Goal: Transaction & Acquisition: Purchase product/service

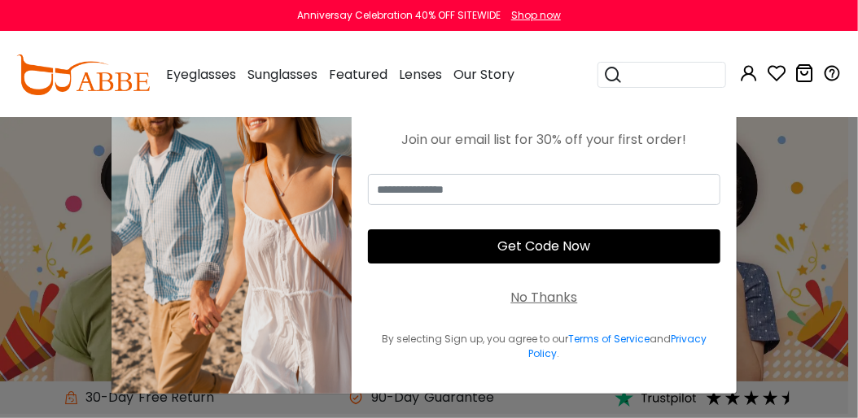
click at [523, 292] on div "No Thanks" at bounding box center [544, 298] width 67 height 20
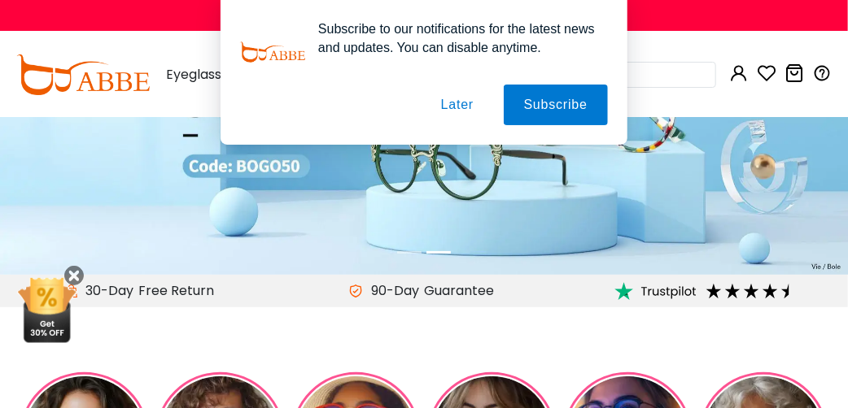
scroll to position [130, 0]
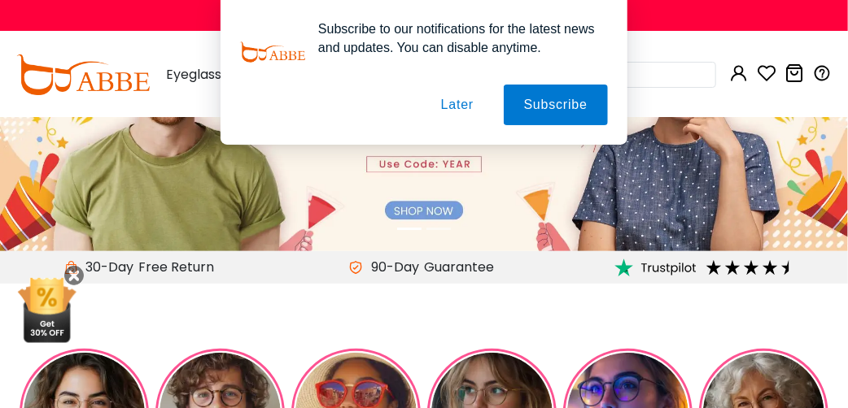
click at [468, 101] on button "Later" at bounding box center [457, 105] width 73 height 41
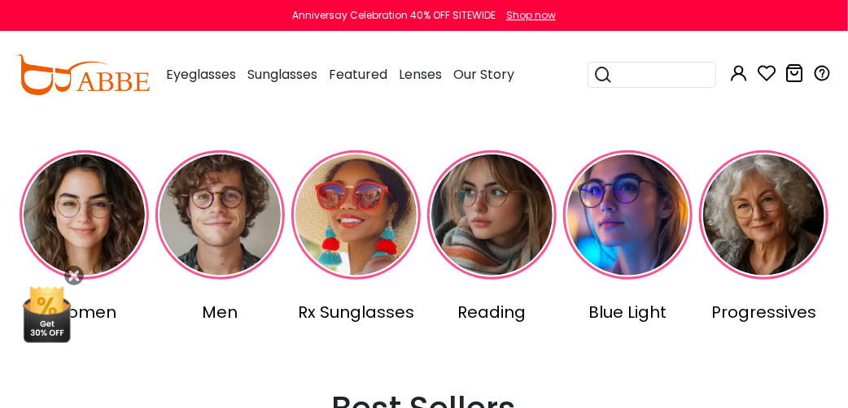
scroll to position [325, 0]
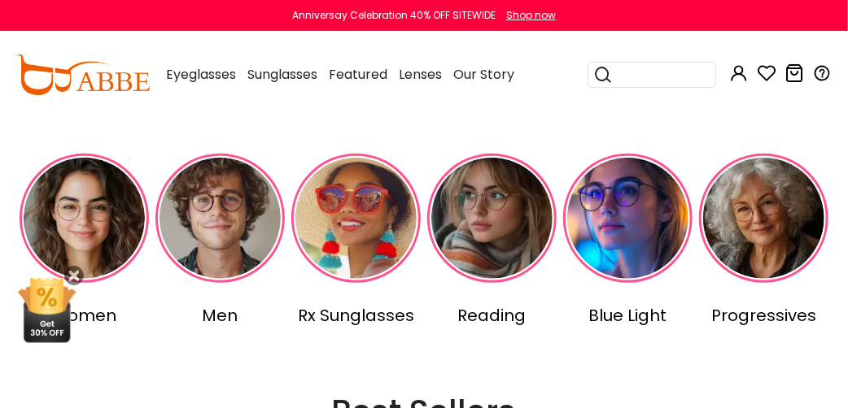
click at [98, 226] on img at bounding box center [84, 218] width 129 height 129
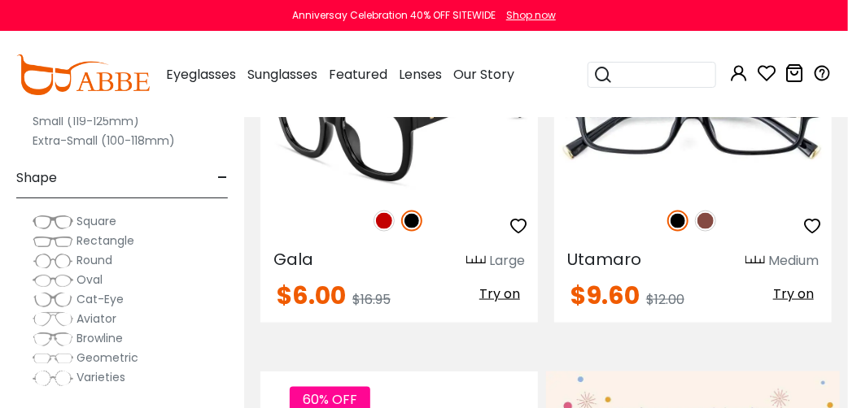
scroll to position [651, 0]
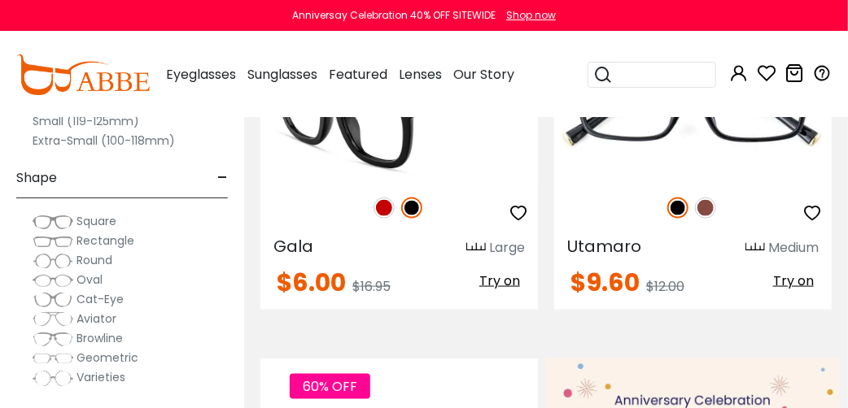
click at [382, 213] on img at bounding box center [383, 208] width 21 height 21
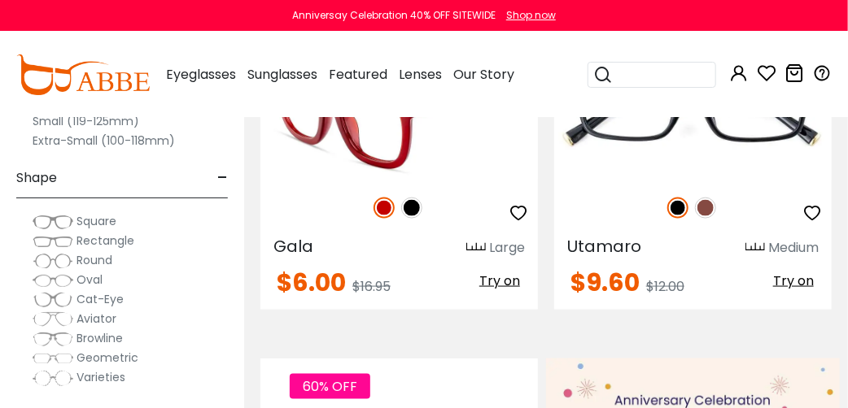
click at [409, 212] on img at bounding box center [411, 208] width 21 height 21
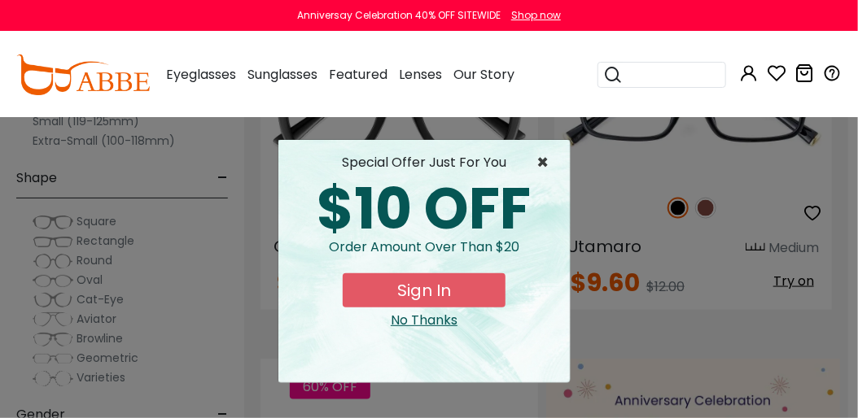
click at [542, 159] on span "×" at bounding box center [546, 163] width 20 height 20
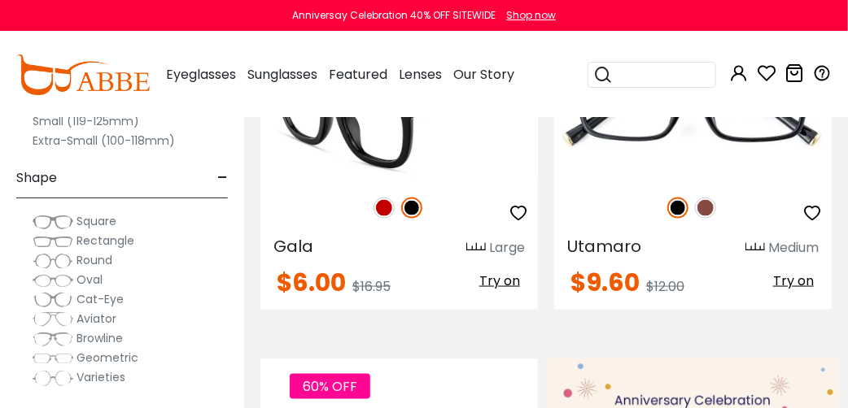
click at [379, 202] on img at bounding box center [383, 208] width 21 height 21
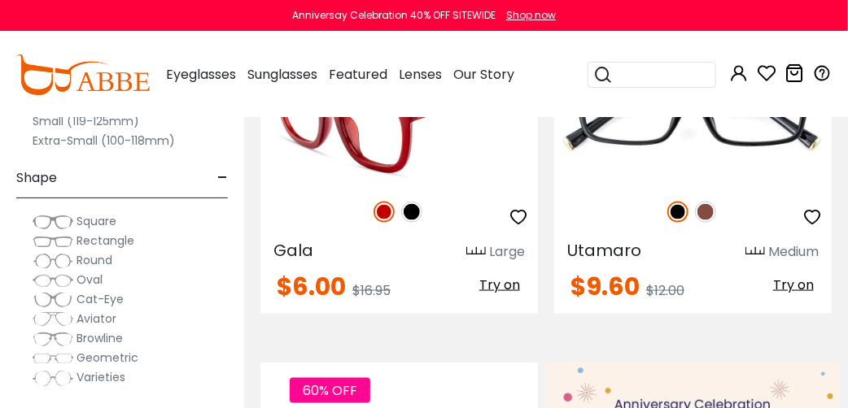
scroll to position [521, 0]
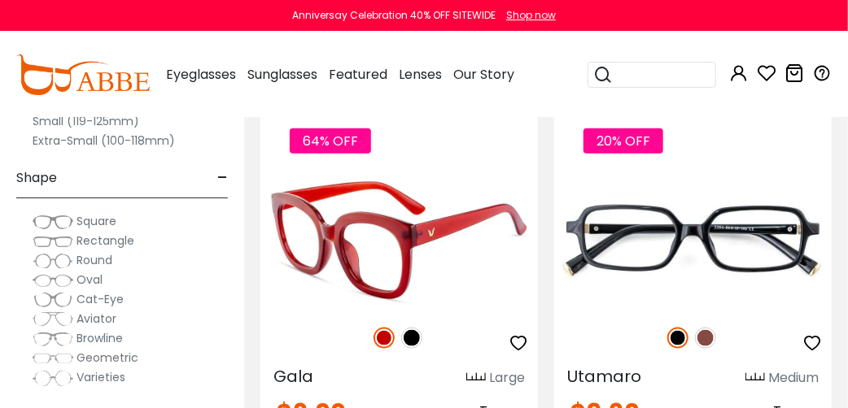
click at [503, 264] on img at bounding box center [398, 241] width 277 height 139
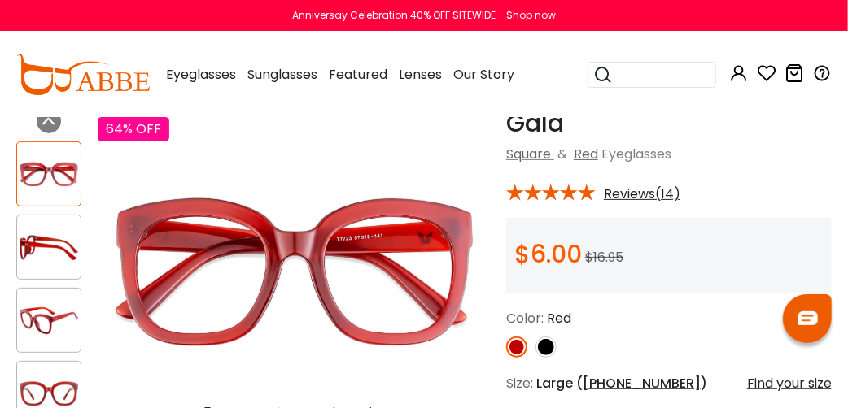
scroll to position [65, 0]
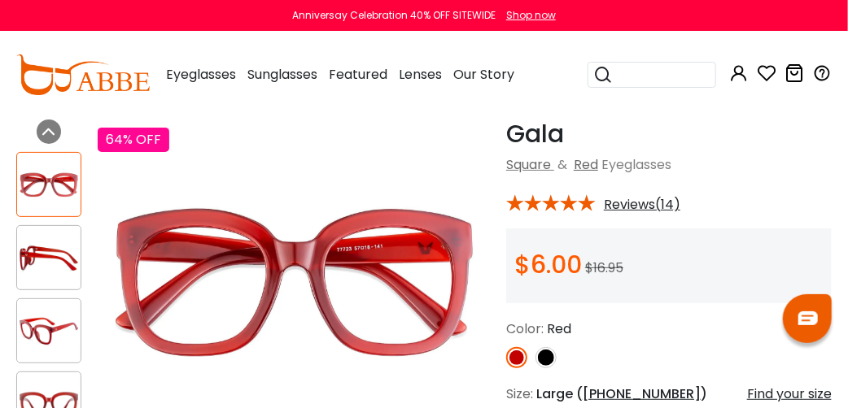
click at [51, 352] on div at bounding box center [48, 331] width 65 height 65
click at [55, 198] on img at bounding box center [48, 185] width 63 height 32
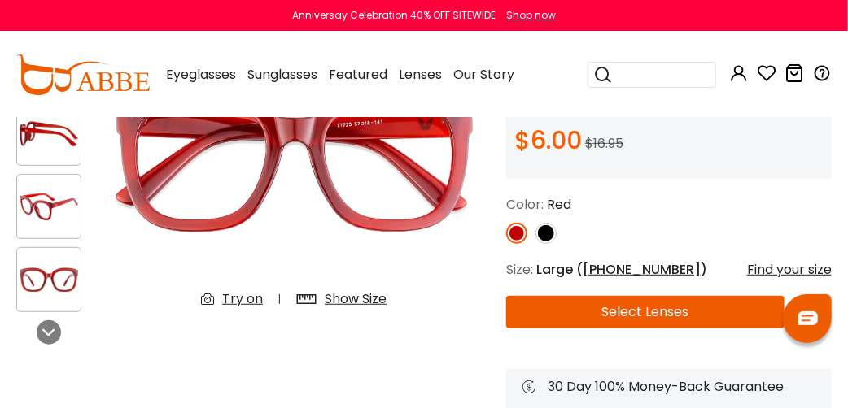
scroll to position [195, 0]
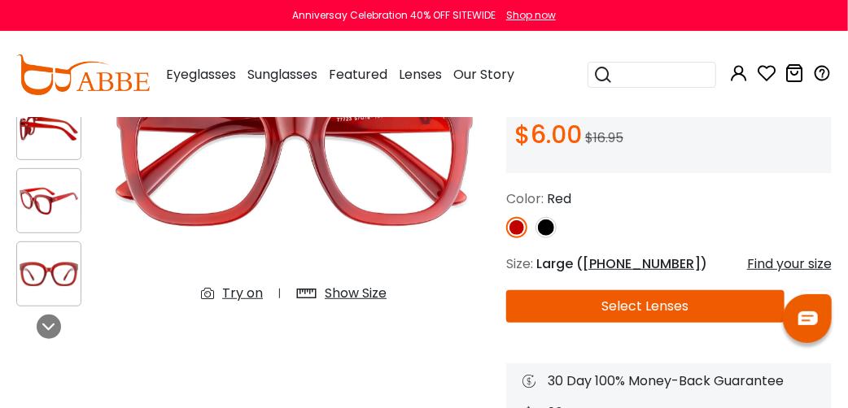
click at [57, 294] on div at bounding box center [48, 274] width 65 height 65
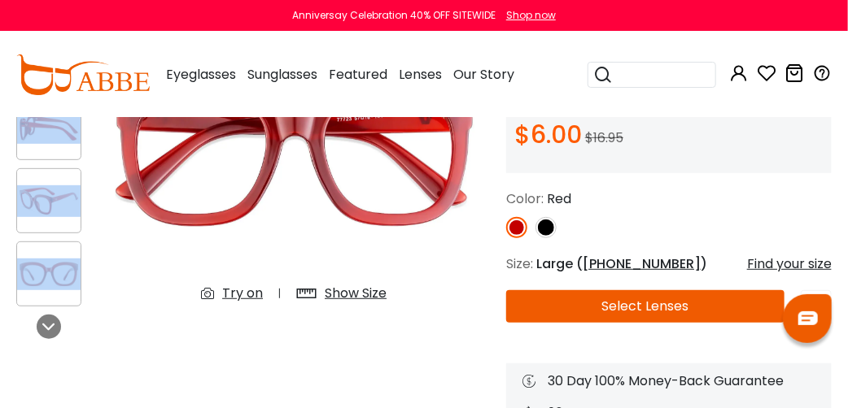
click at [57, 294] on div at bounding box center [48, 274] width 65 height 65
drag, startPoint x: 57, startPoint y: 294, endPoint x: 94, endPoint y: 290, distance: 37.6
click at [119, 277] on img at bounding box center [294, 152] width 392 height 326
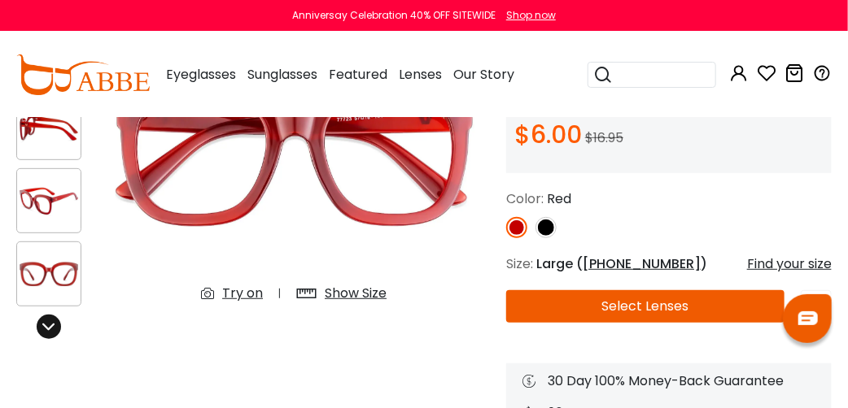
click at [49, 322] on icon at bounding box center [48, 327] width 13 height 13
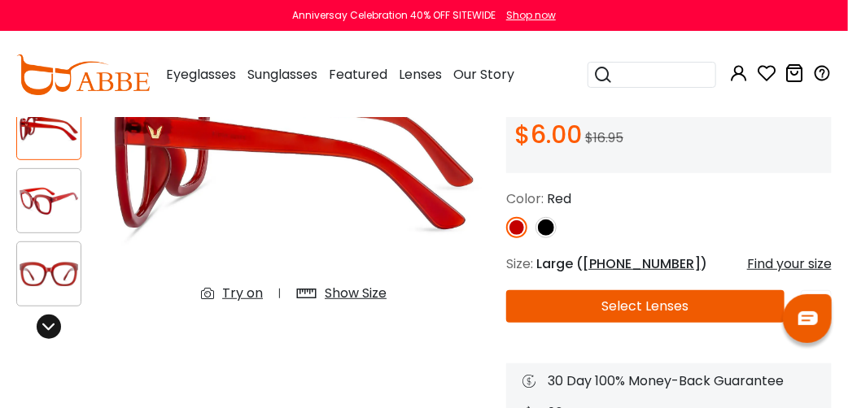
click at [49, 322] on icon at bounding box center [48, 327] width 13 height 13
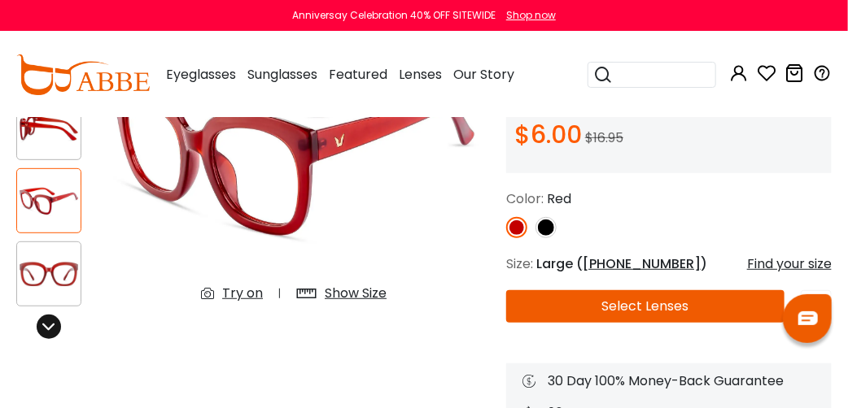
click at [49, 322] on icon at bounding box center [48, 327] width 13 height 13
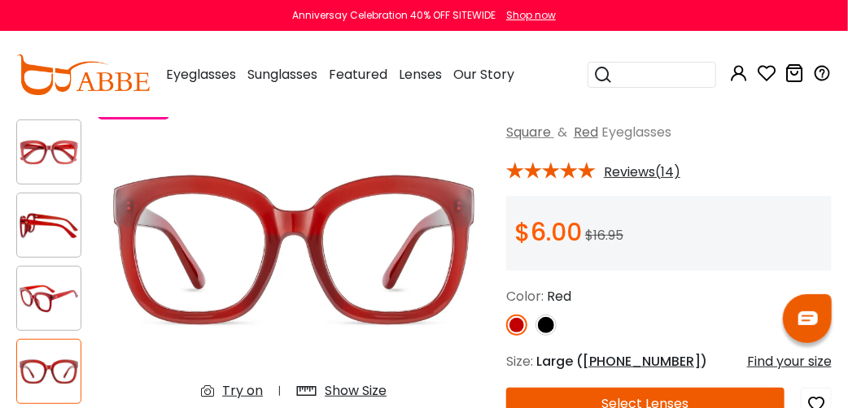
scroll to position [130, 0]
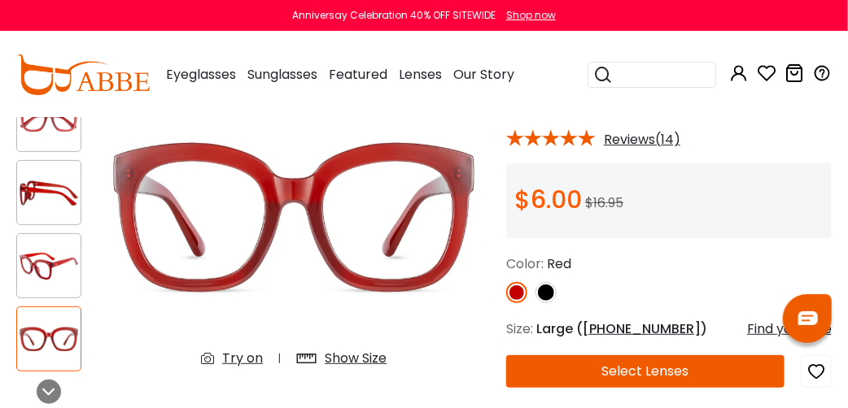
click at [77, 246] on div at bounding box center [48, 266] width 65 height 65
click at [59, 252] on img at bounding box center [48, 267] width 63 height 32
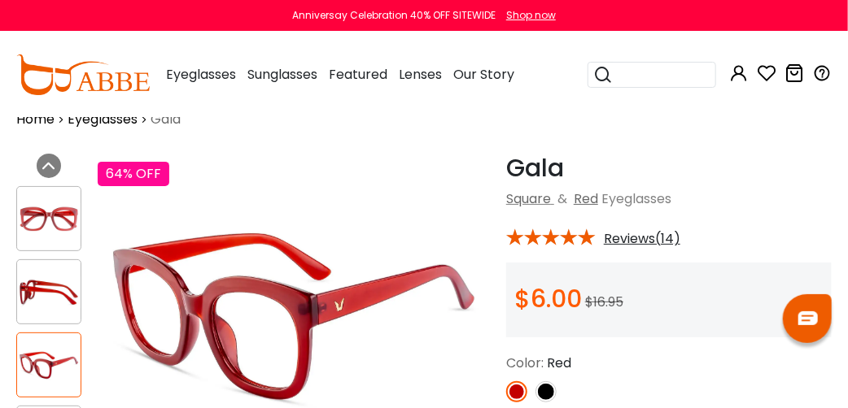
scroll to position [0, 0]
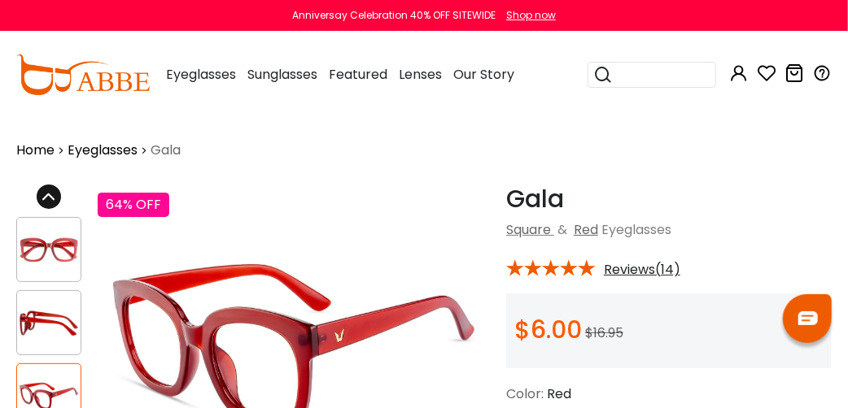
click at [46, 194] on icon at bounding box center [48, 196] width 13 height 13
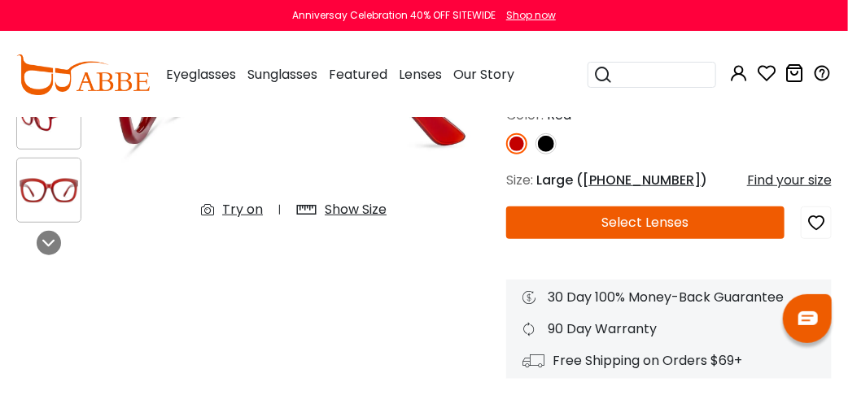
scroll to position [260, 0]
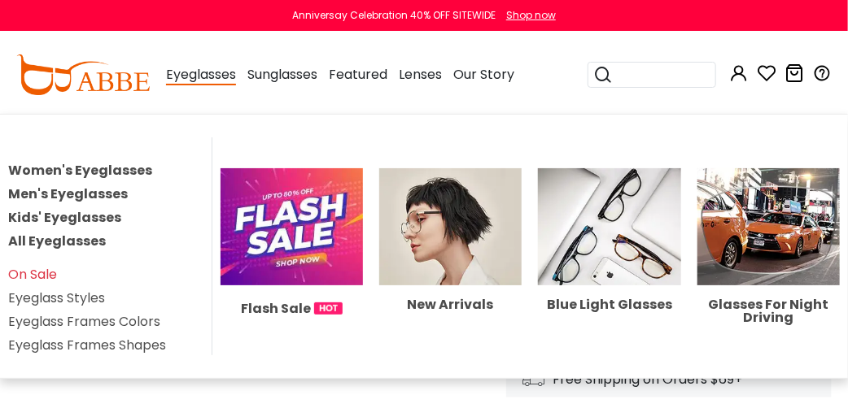
click at [190, 68] on span "Eyeglasses" at bounding box center [201, 75] width 70 height 20
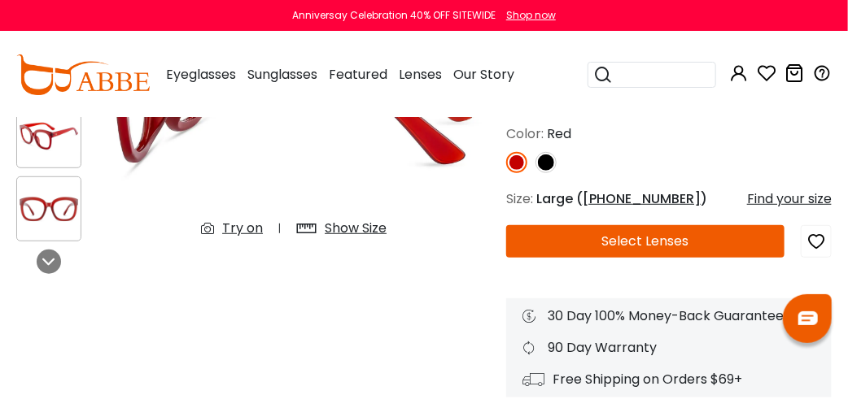
click at [135, 83] on img at bounding box center [82, 75] width 133 height 41
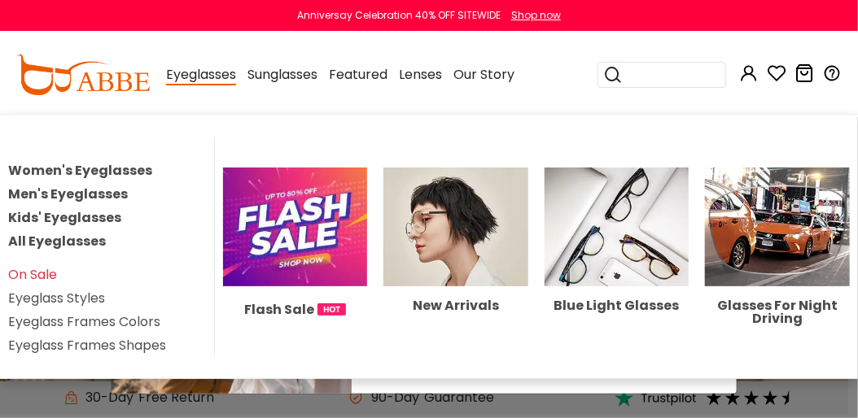
click at [111, 169] on link "Women's Eyeglasses" at bounding box center [80, 170] width 144 height 19
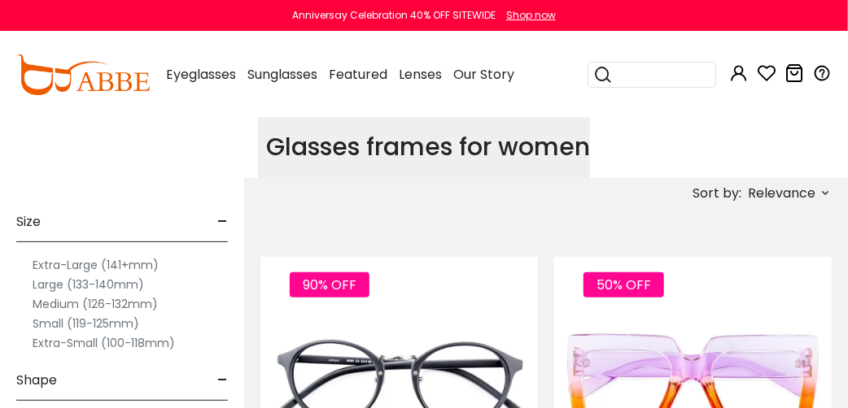
click at [127, 86] on img at bounding box center [82, 75] width 133 height 41
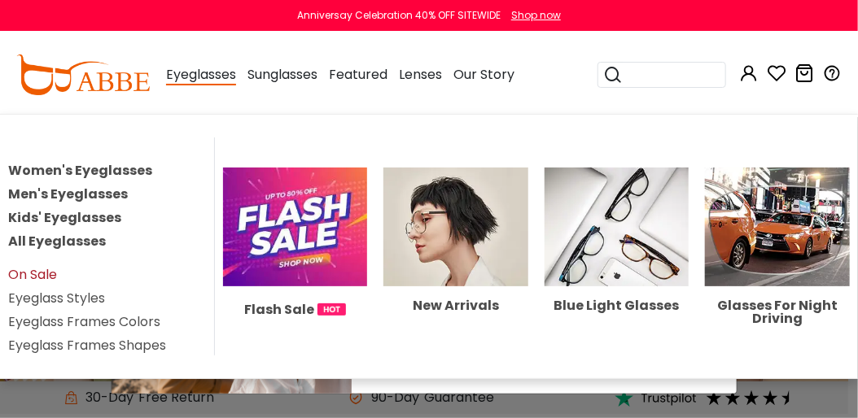
click at [49, 265] on link "On Sale" at bounding box center [32, 274] width 49 height 19
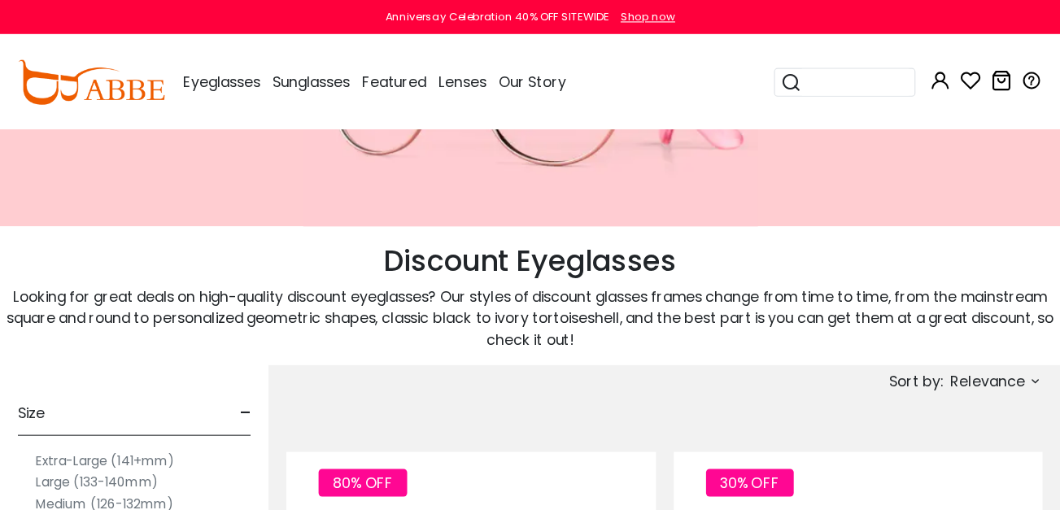
scroll to position [183, 0]
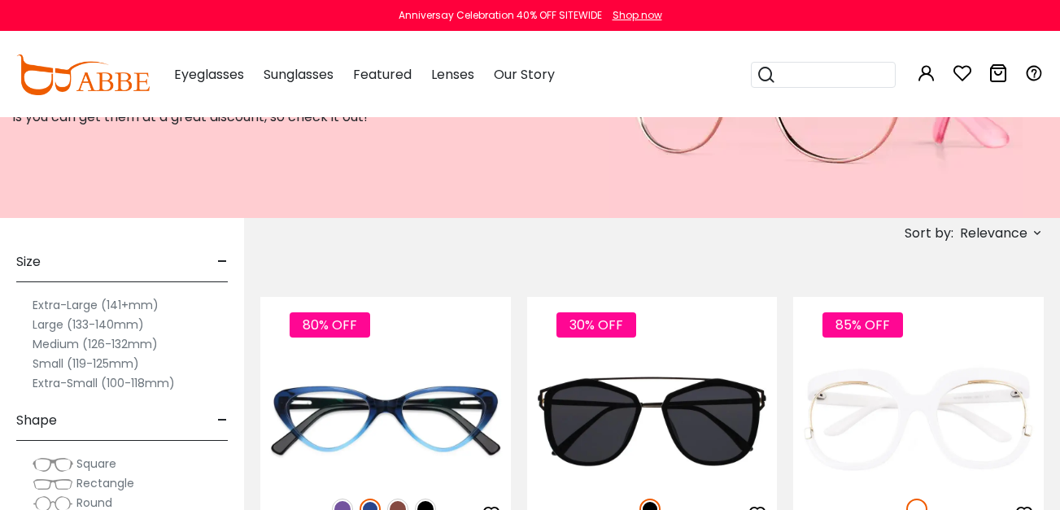
drag, startPoint x: 766, startPoint y: 0, endPoint x: 644, endPoint y: 258, distance: 285.3
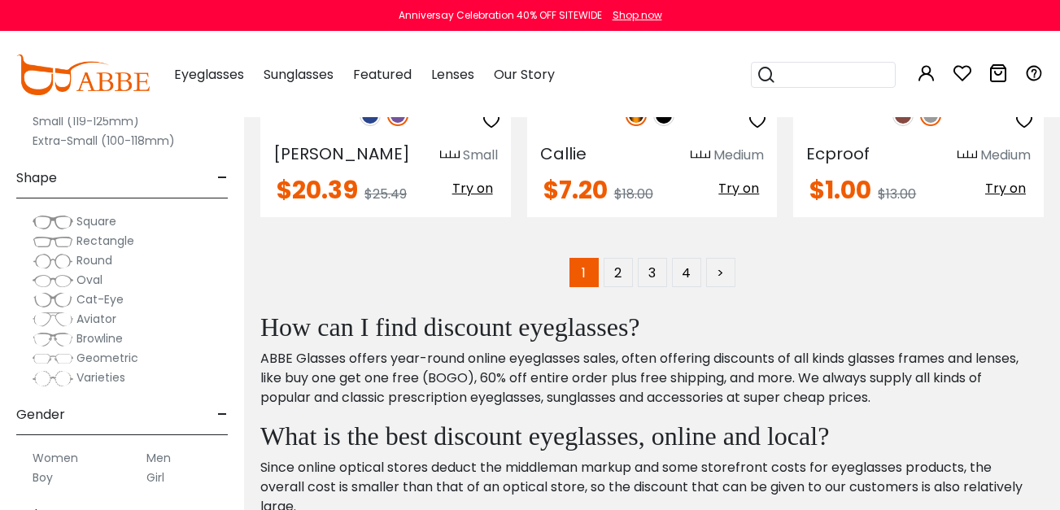
scroll to position [7668, 0]
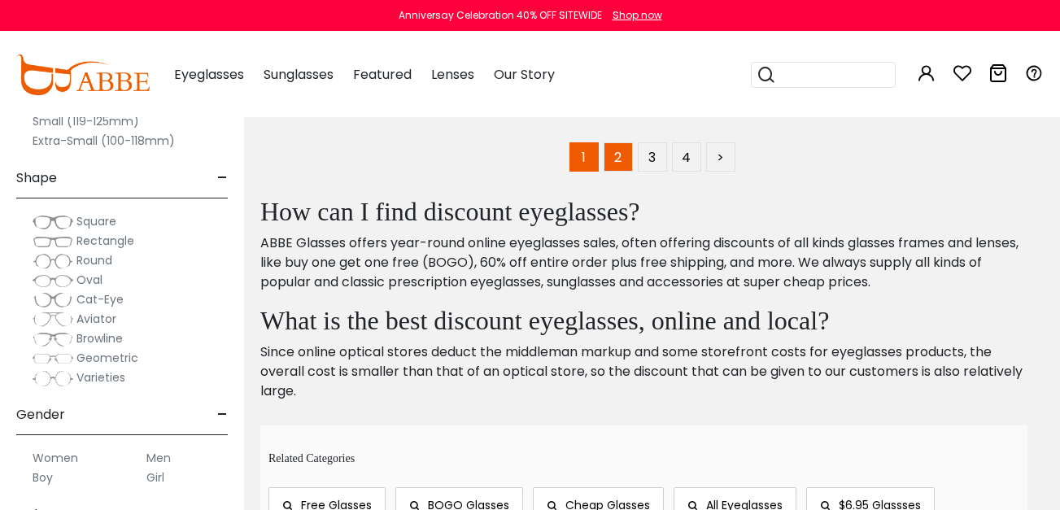
click at [613, 142] on link "2" at bounding box center [618, 156] width 29 height 29
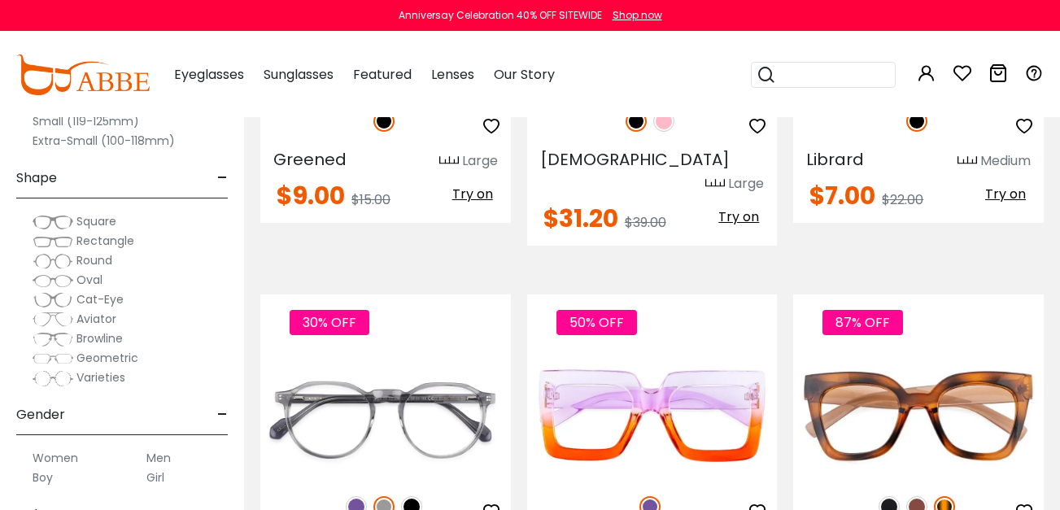
scroll to position [2115, 0]
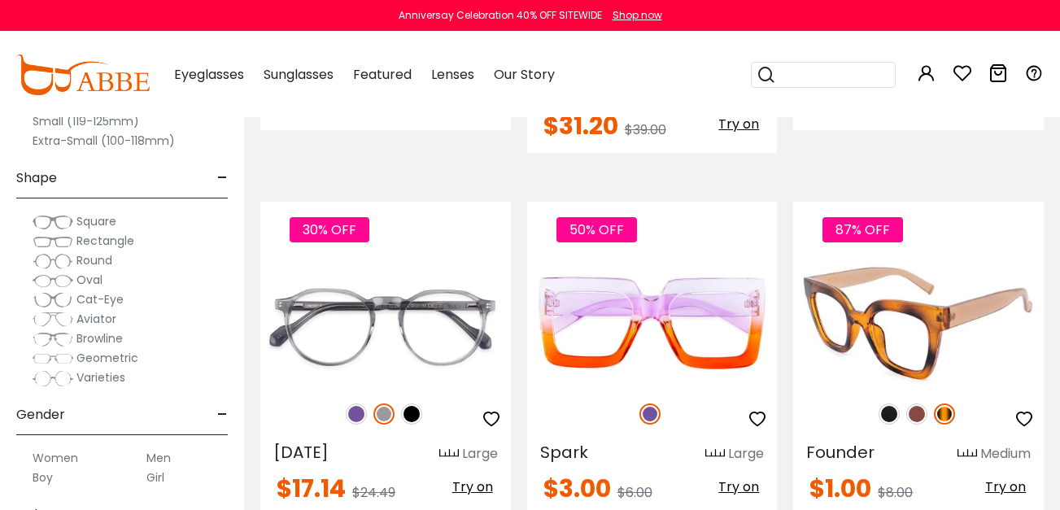
click at [897, 404] on img at bounding box center [889, 414] width 21 height 21
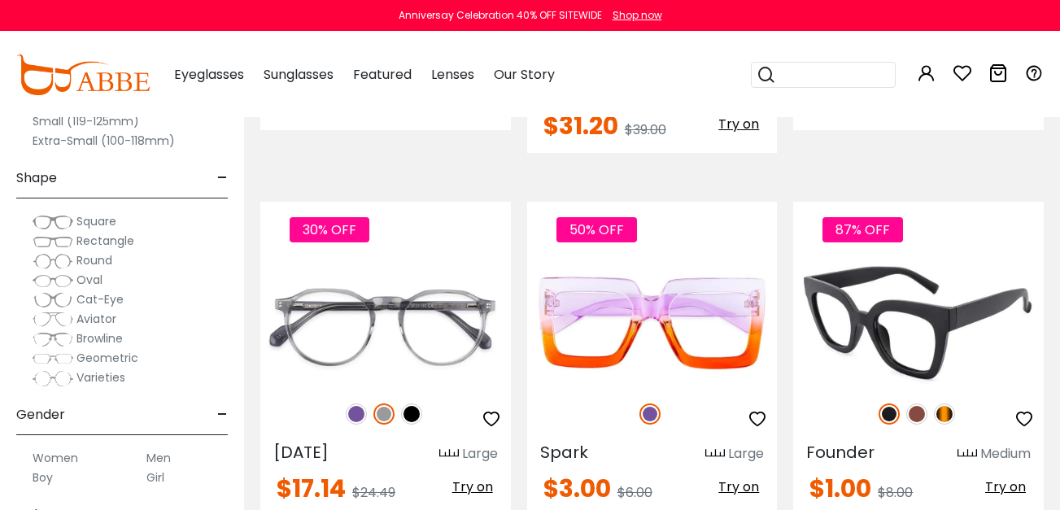
click at [923, 404] on img at bounding box center [916, 414] width 21 height 21
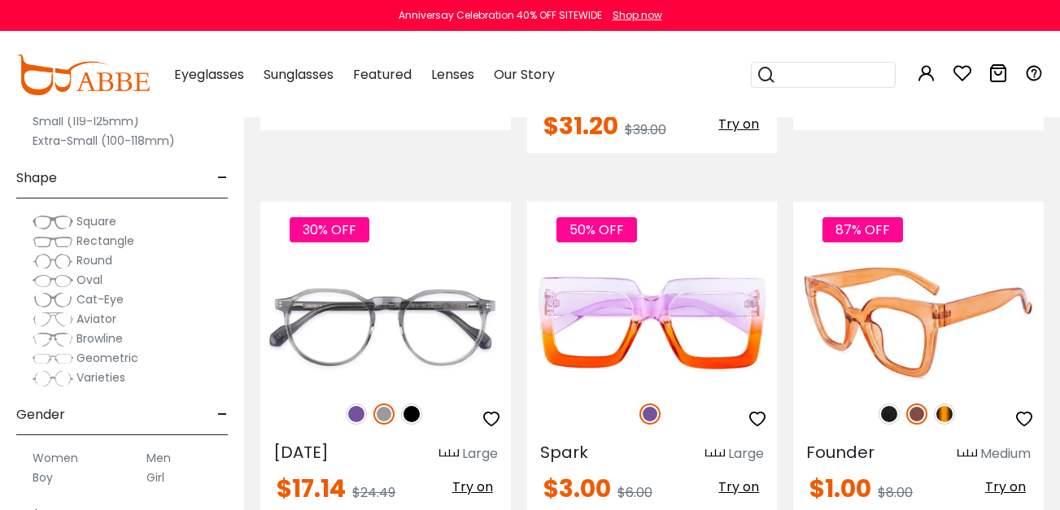
click at [949, 404] on img at bounding box center [944, 414] width 21 height 21
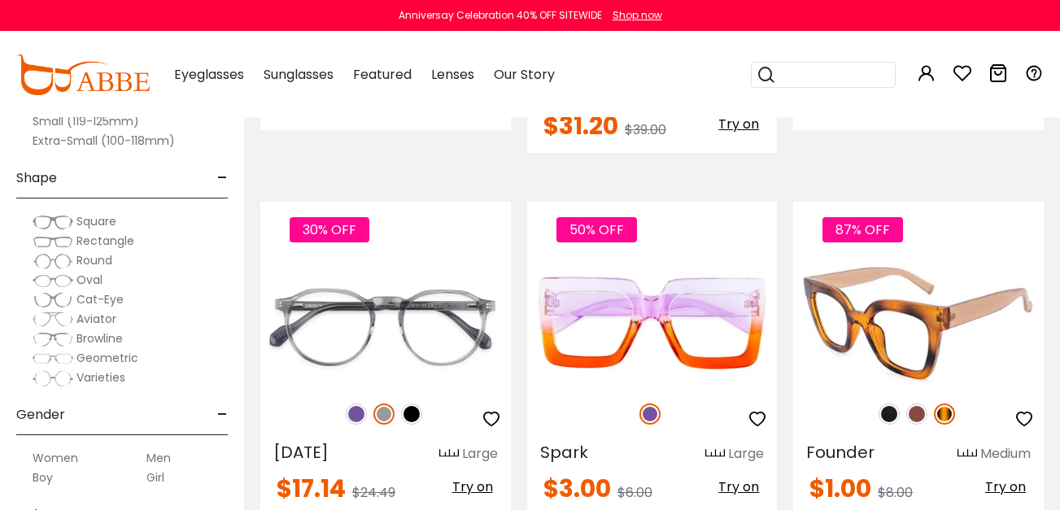
click at [890, 404] on img at bounding box center [889, 414] width 21 height 21
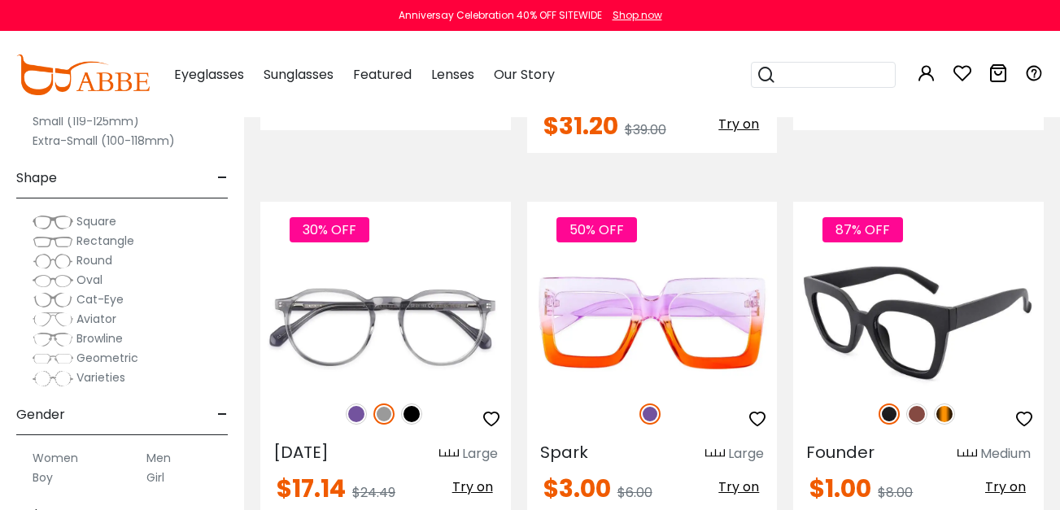
click at [916, 404] on img at bounding box center [916, 414] width 21 height 21
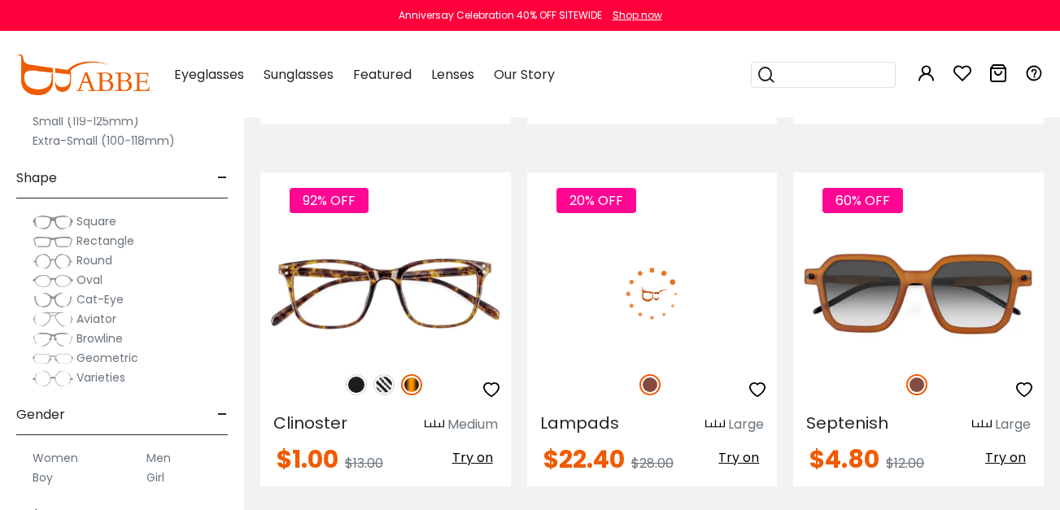
scroll to position [2522, 0]
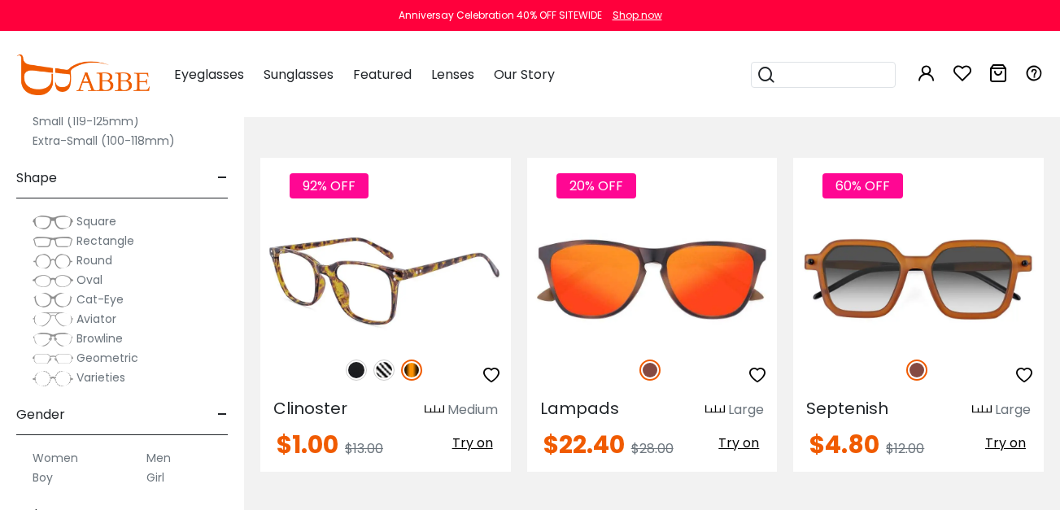
click at [364, 360] on img at bounding box center [356, 370] width 21 height 21
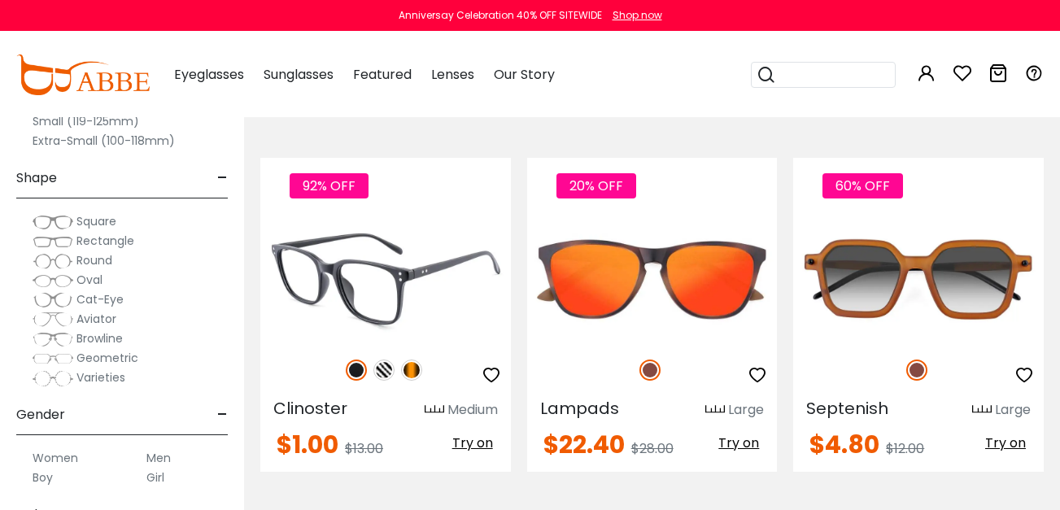
click at [387, 360] on img at bounding box center [383, 370] width 21 height 21
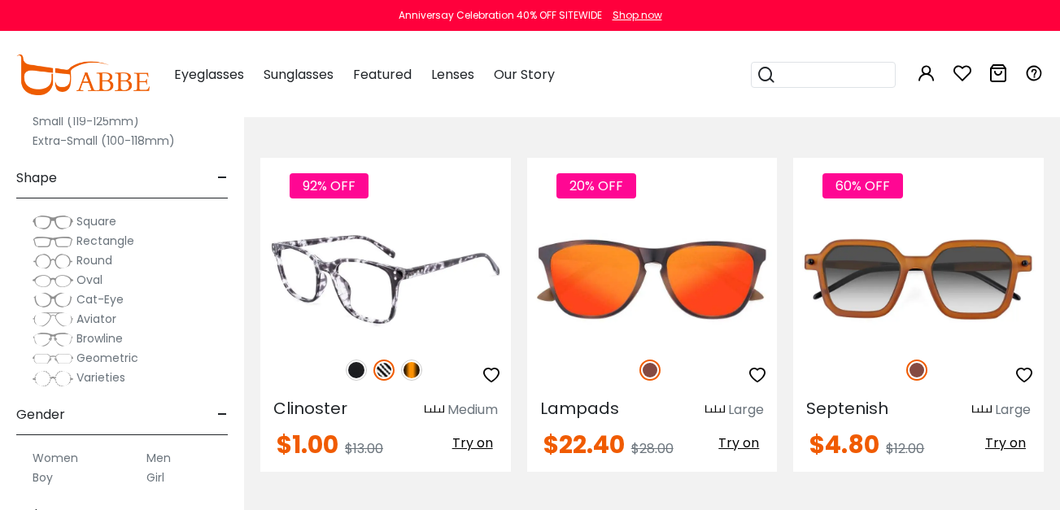
click at [421, 360] on img at bounding box center [411, 370] width 21 height 21
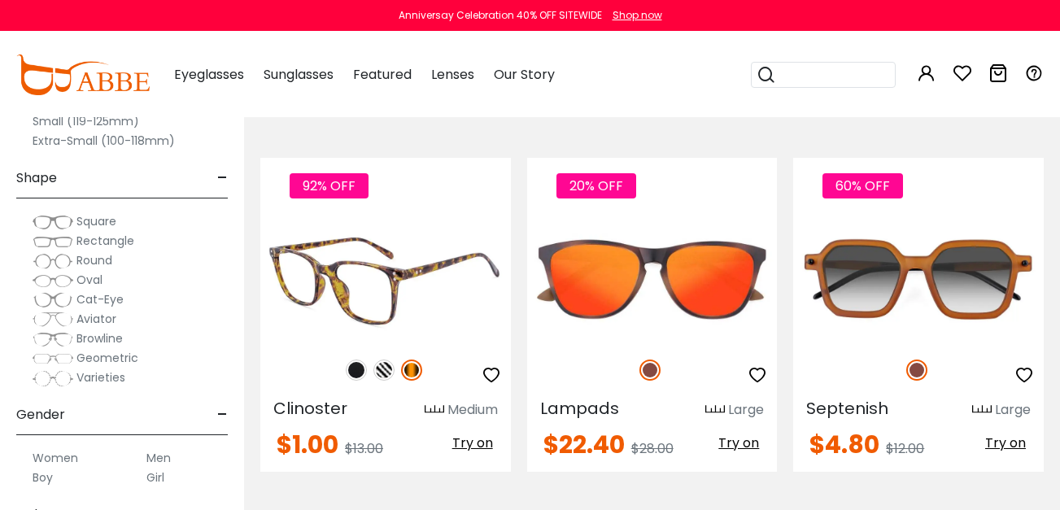
click at [391, 360] on img at bounding box center [383, 370] width 21 height 21
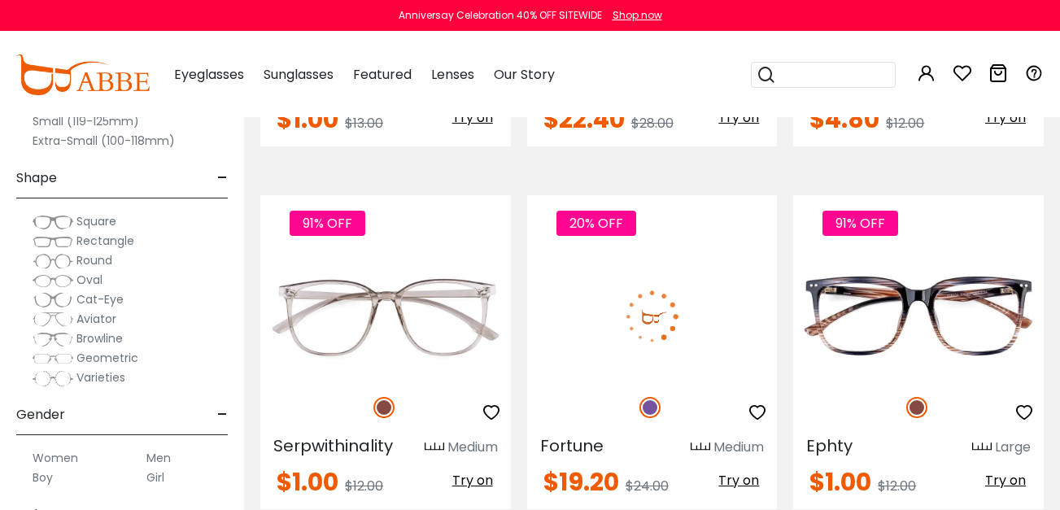
scroll to position [2604, 0]
